Goal: Information Seeking & Learning: Find specific page/section

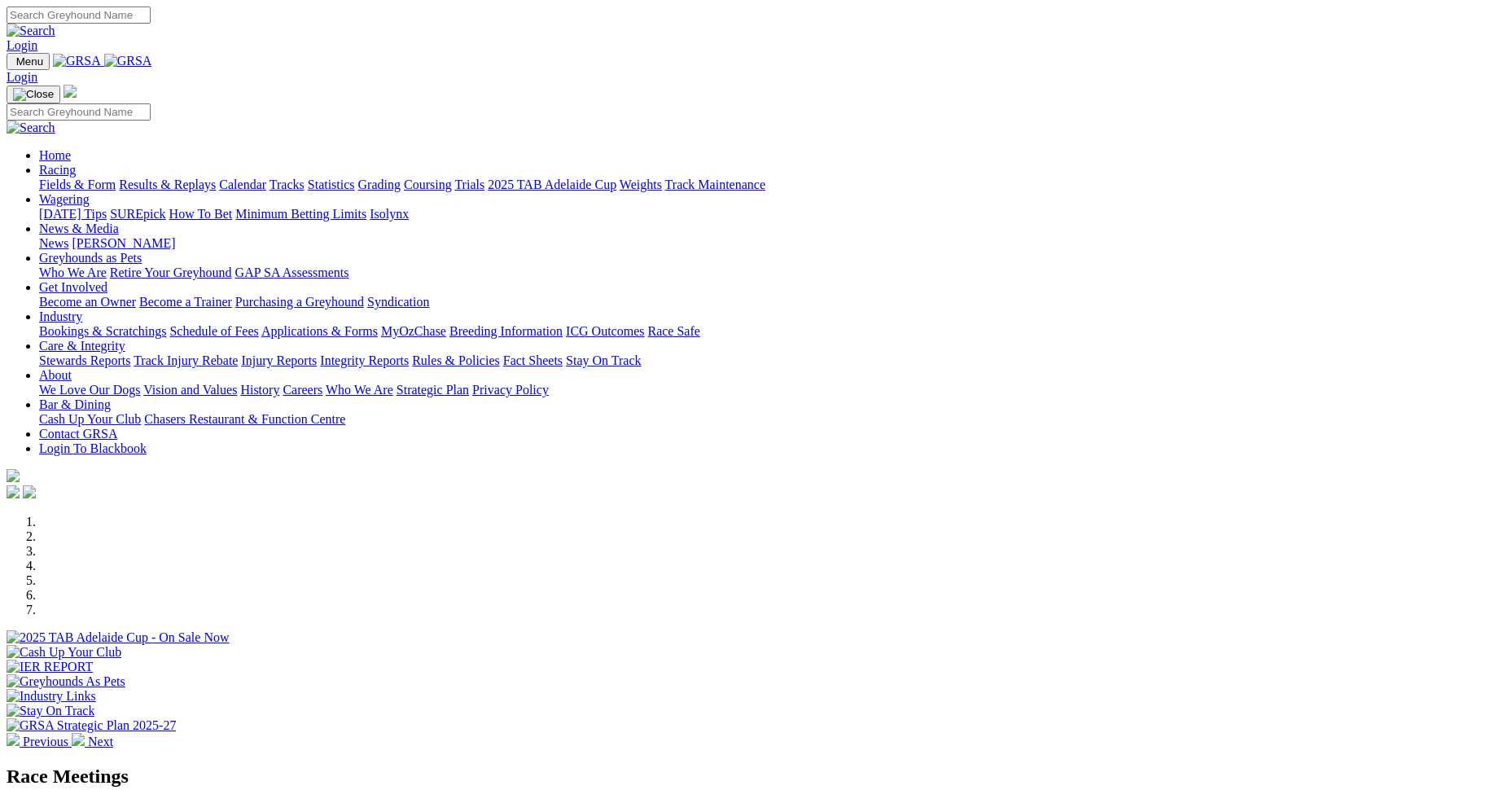
click at [131, 353] on link "Stewards Reports" at bounding box center [84, 359] width 91 height 14
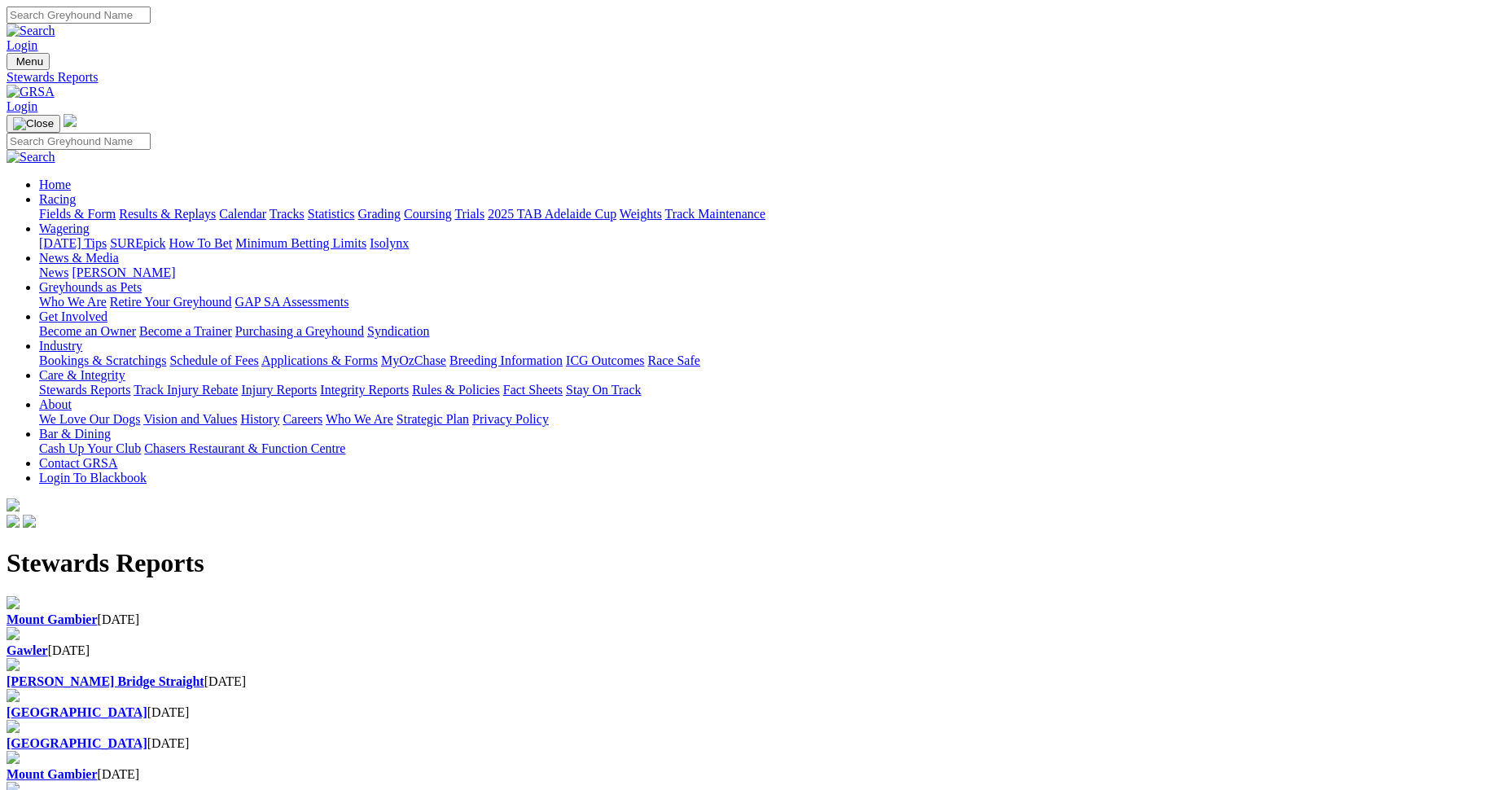
click at [148, 705] on b "[GEOGRAPHIC_DATA]" at bounding box center [77, 712] width 141 height 14
click at [148, 736] on b "[GEOGRAPHIC_DATA]" at bounding box center [77, 742] width 141 height 14
